Goal: Task Accomplishment & Management: Manage account settings

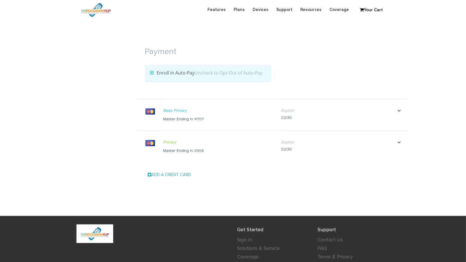
scroll to position [584, 0]
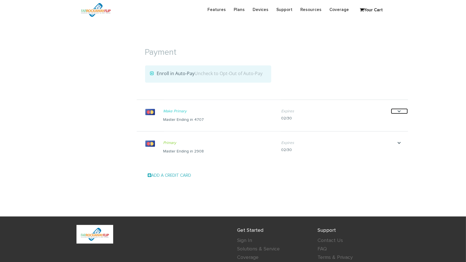
click at [396, 108] on icon "." at bounding box center [399, 111] width 17 height 6
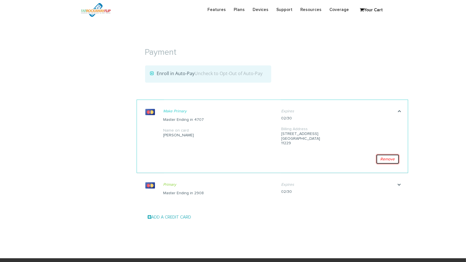
click at [386, 157] on link "Remove" at bounding box center [387, 159] width 23 height 10
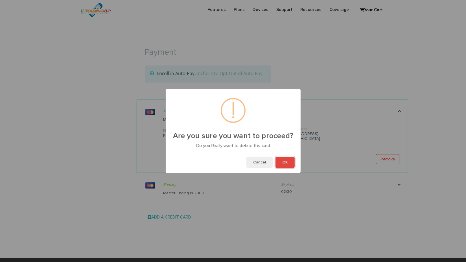
click at [286, 163] on button "OK" at bounding box center [285, 162] width 19 height 11
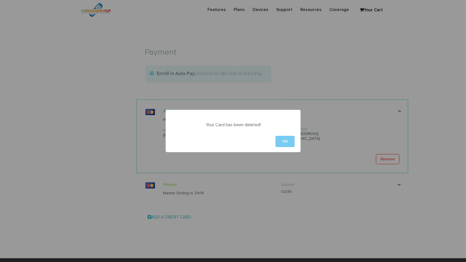
click at [288, 142] on button "OK" at bounding box center [285, 141] width 19 height 11
